Goal: Find contact information: Find contact information

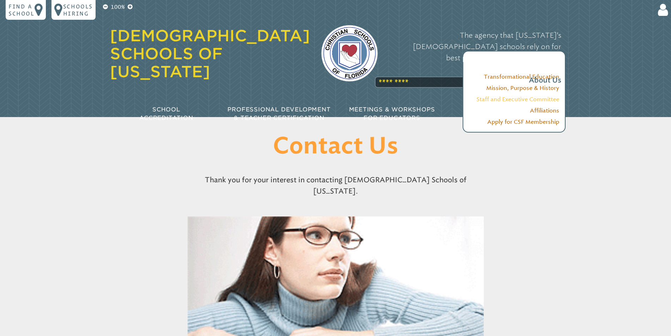
click at [513, 101] on link "Staff and Executive Committee" at bounding box center [517, 99] width 83 height 7
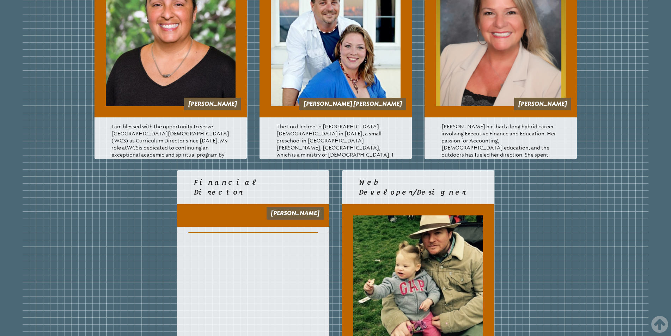
scroll to position [1386, 0]
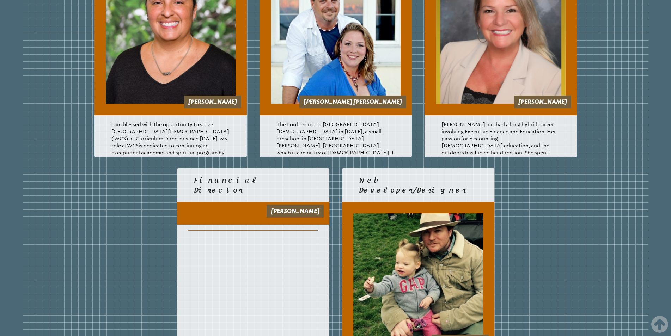
click at [292, 210] on link "[PERSON_NAME]" at bounding box center [295, 211] width 49 height 7
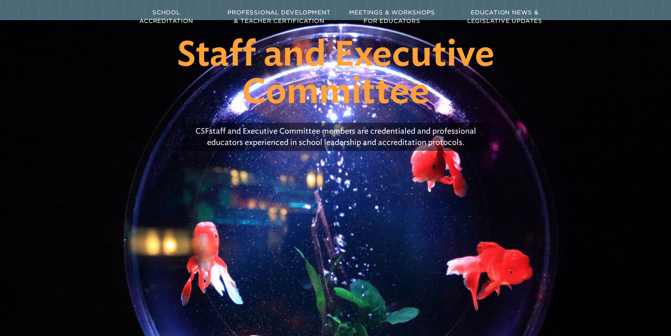
scroll to position [0, 0]
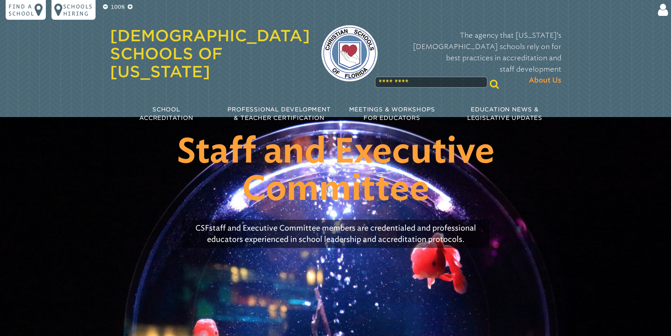
click at [184, 48] on link "[DEMOGRAPHIC_DATA] Schools of [US_STATE]" at bounding box center [210, 53] width 200 height 54
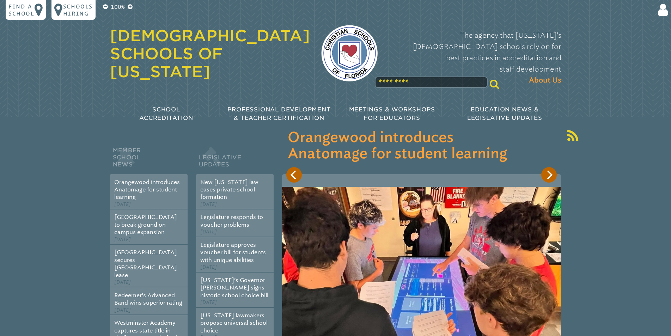
click at [343, 37] on img at bounding box center [349, 53] width 56 height 56
click at [665, 7] on icon at bounding box center [661, 10] width 13 height 14
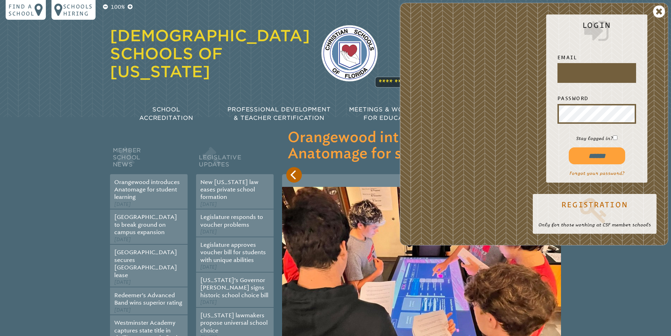
click at [665, 7] on icon at bounding box center [659, 12] width 12 height 14
